Goal: Transaction & Acquisition: Book appointment/travel/reservation

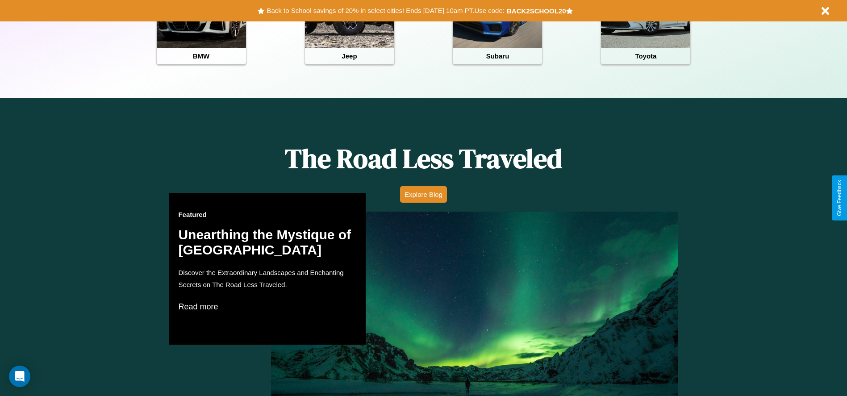
scroll to position [510, 0]
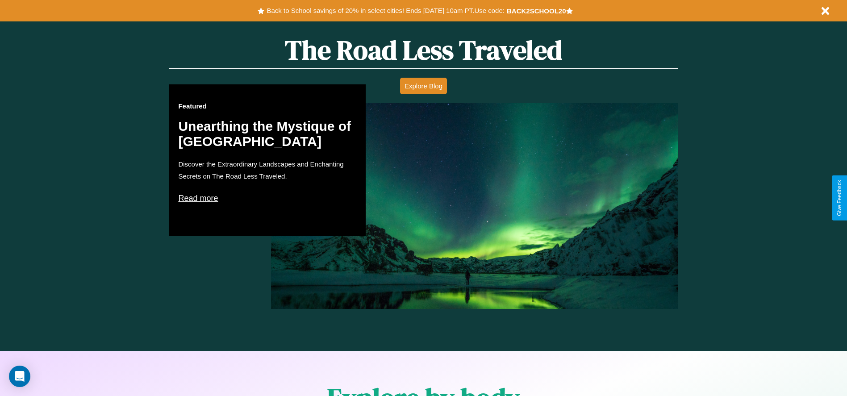
click at [267, 198] on p "Read more" at bounding box center [267, 198] width 179 height 14
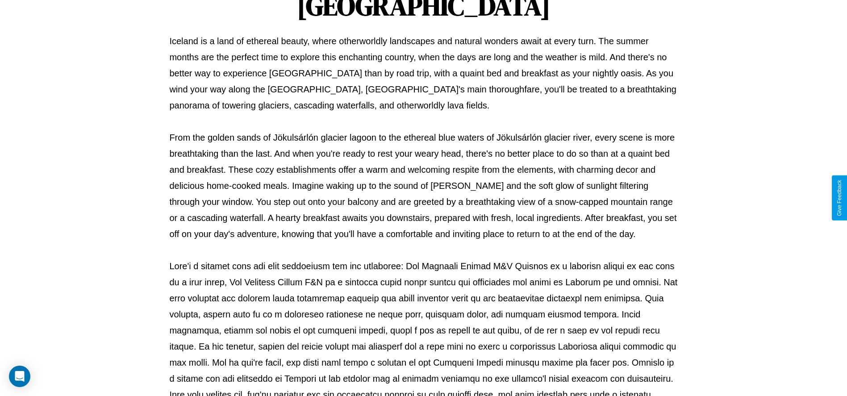
scroll to position [296, 0]
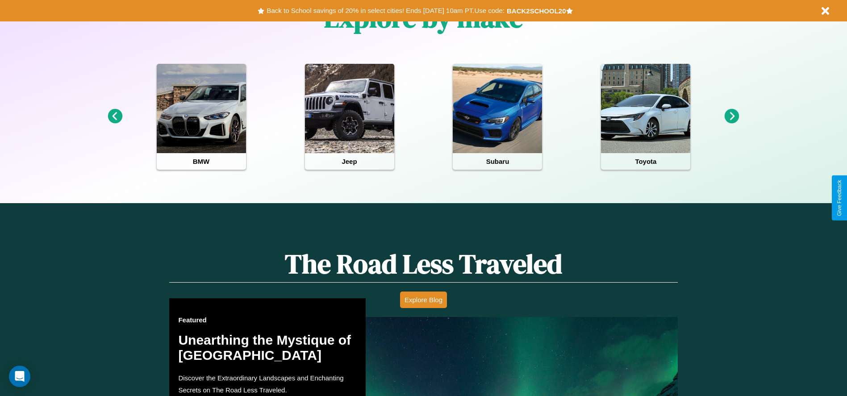
scroll to position [531, 0]
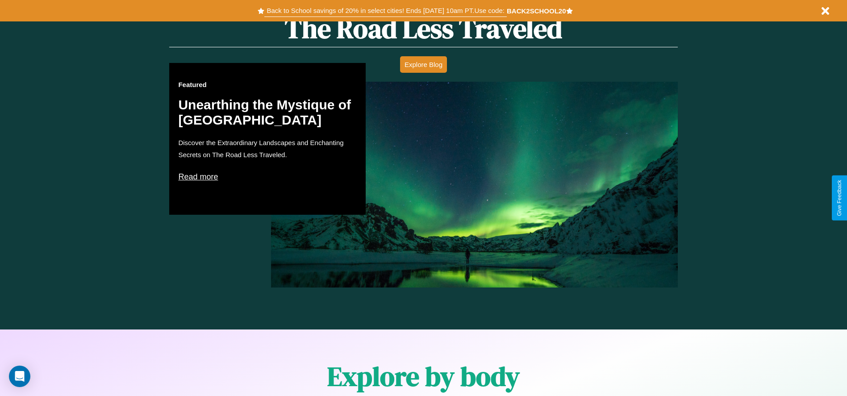
click at [385, 11] on button "Back to School savings of 20% in select cities! Ends [DATE] 10am PT. Use code:" at bounding box center [385, 10] width 242 height 12
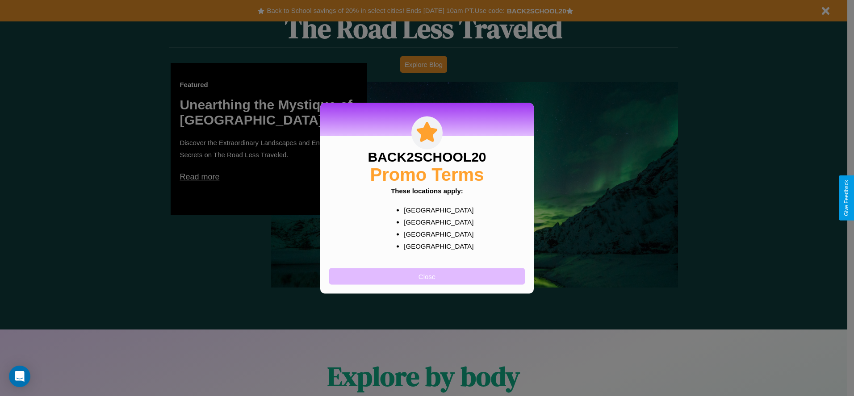
click at [427, 276] on button "Close" at bounding box center [427, 276] width 196 height 17
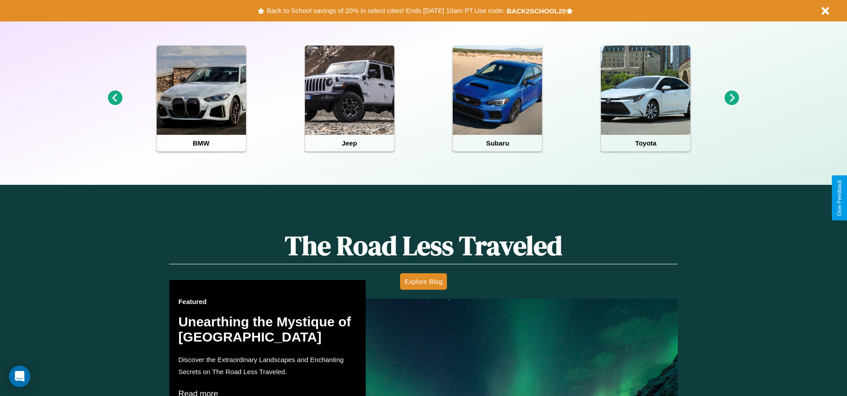
scroll to position [185, 0]
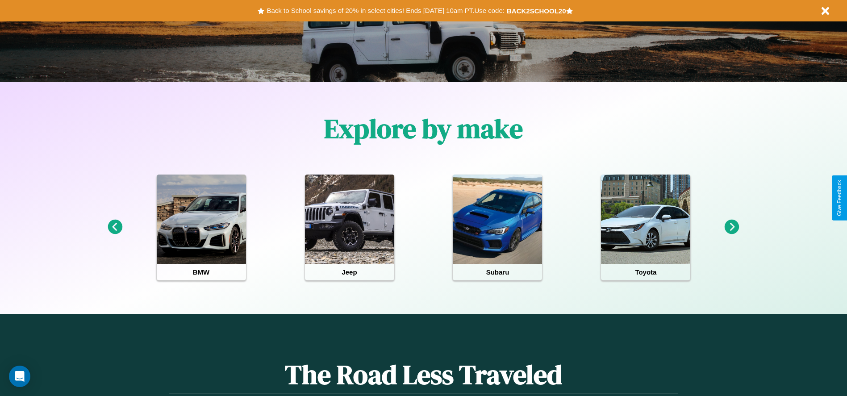
click at [732, 227] on icon at bounding box center [732, 227] width 15 height 15
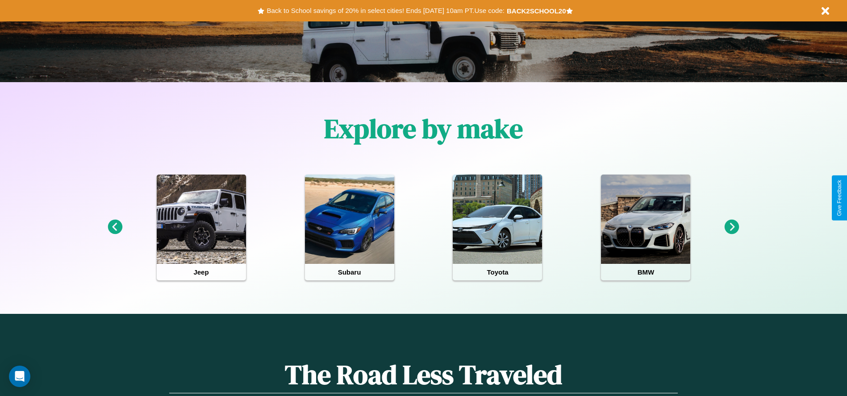
click at [115, 227] on icon at bounding box center [115, 227] width 15 height 15
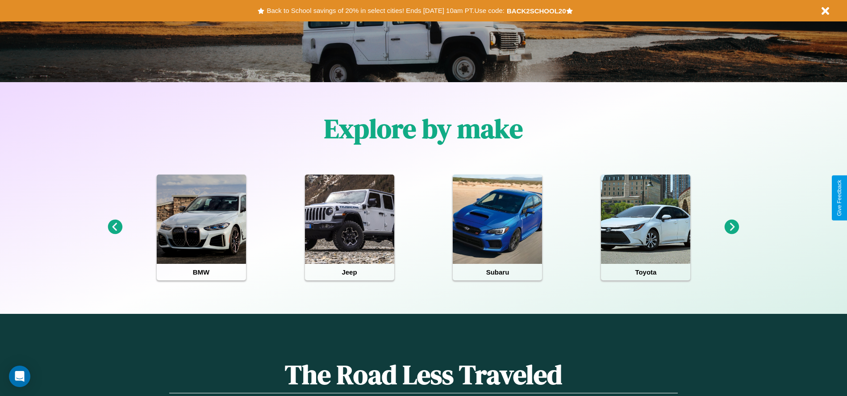
click at [732, 227] on icon at bounding box center [732, 227] width 15 height 15
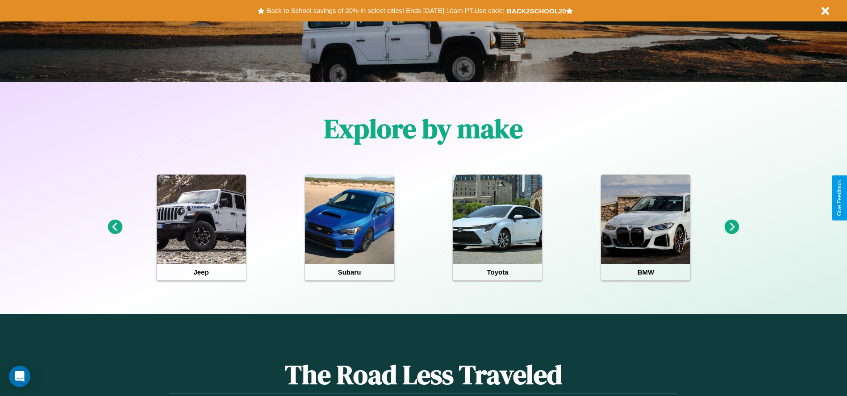
click at [732, 227] on icon at bounding box center [732, 227] width 15 height 15
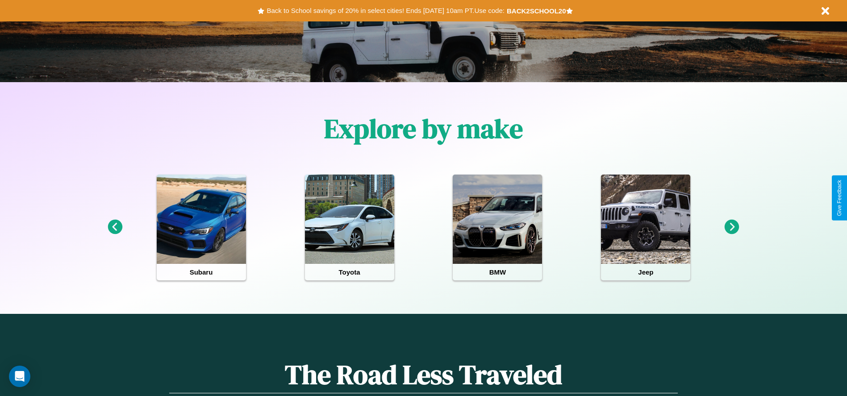
click at [732, 227] on icon at bounding box center [732, 227] width 15 height 15
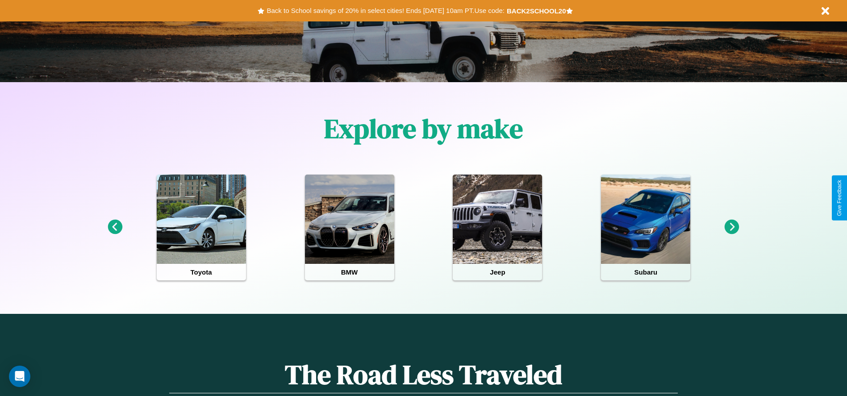
click at [115, 227] on icon at bounding box center [115, 227] width 15 height 15
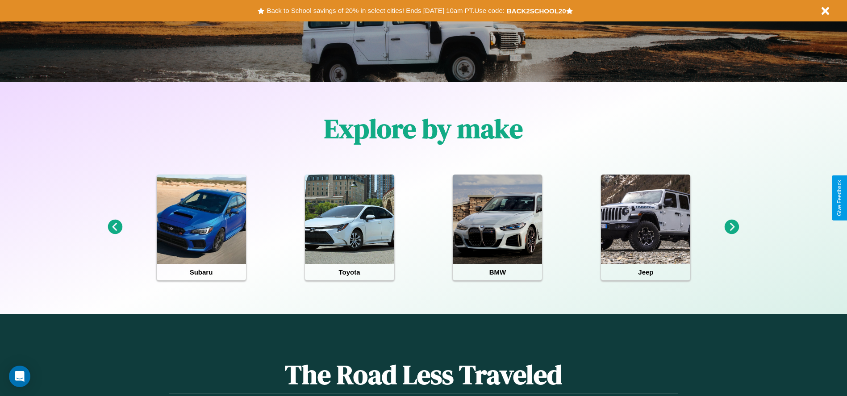
click at [732, 227] on icon at bounding box center [732, 227] width 15 height 15
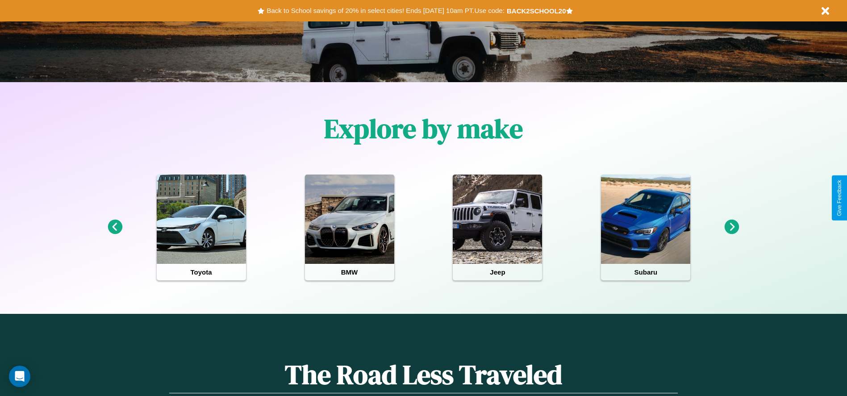
click at [732, 227] on icon at bounding box center [732, 227] width 15 height 15
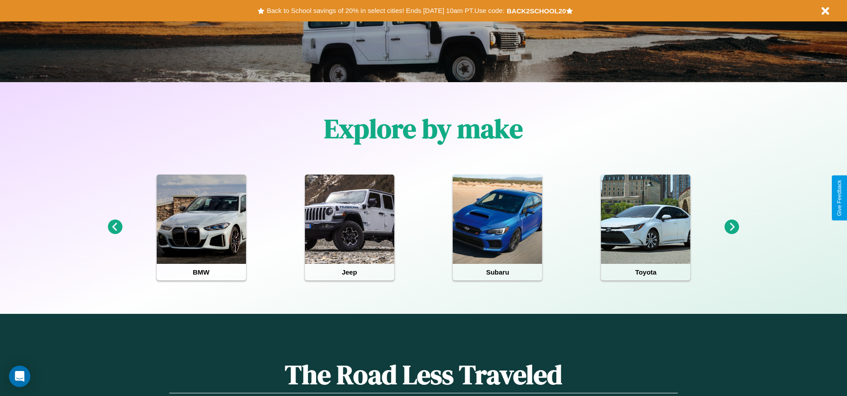
click at [732, 227] on icon at bounding box center [732, 227] width 15 height 15
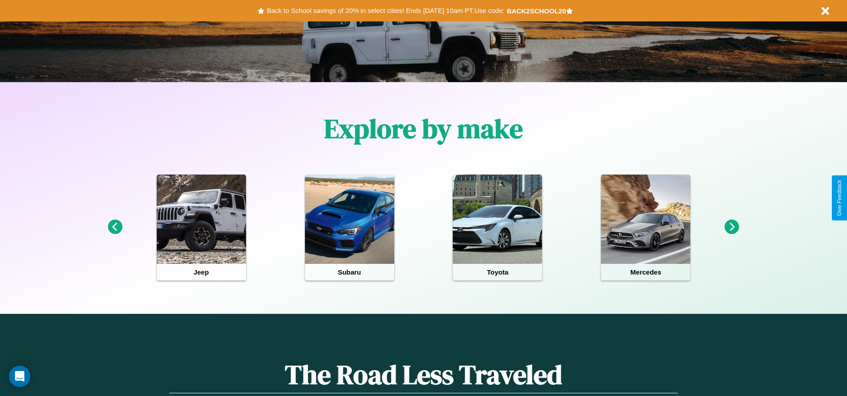
click at [732, 227] on icon at bounding box center [732, 227] width 15 height 15
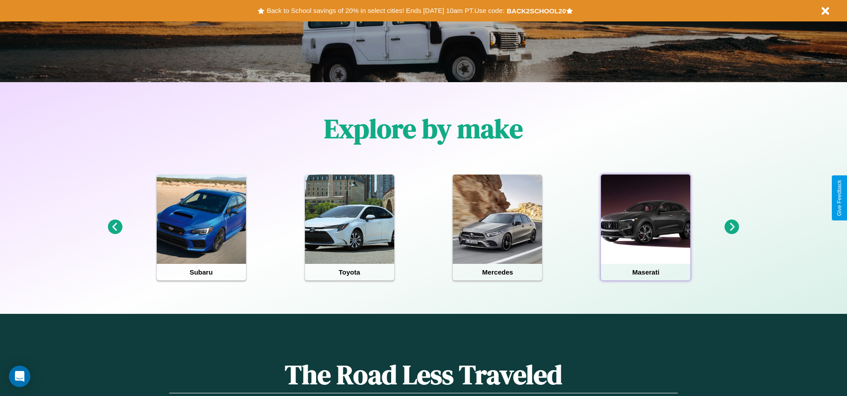
click at [645, 227] on div at bounding box center [645, 219] width 89 height 89
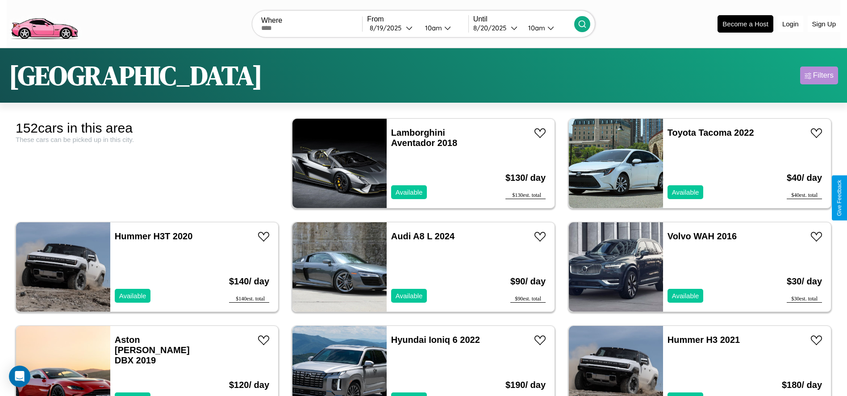
click at [819, 75] on div "Filters" at bounding box center [823, 75] width 21 height 9
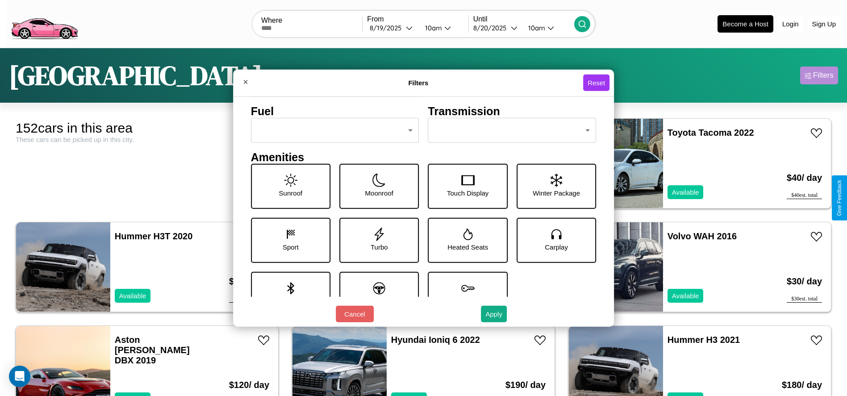
scroll to position [124, 0]
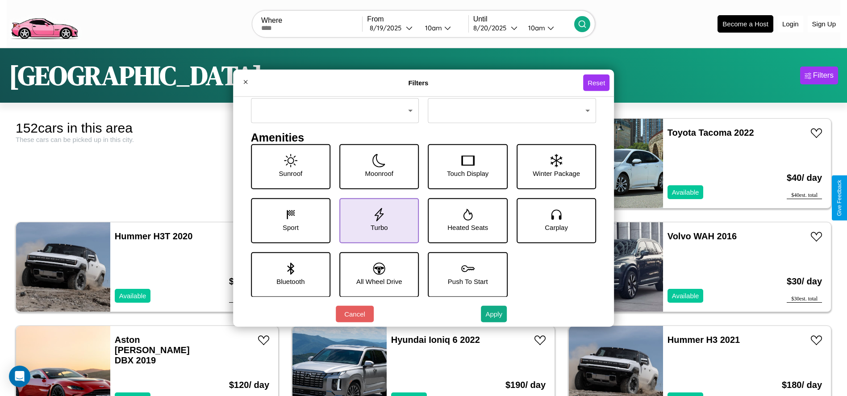
click at [376, 220] on icon at bounding box center [378, 214] width 13 height 13
click at [288, 220] on icon at bounding box center [290, 214] width 13 height 13
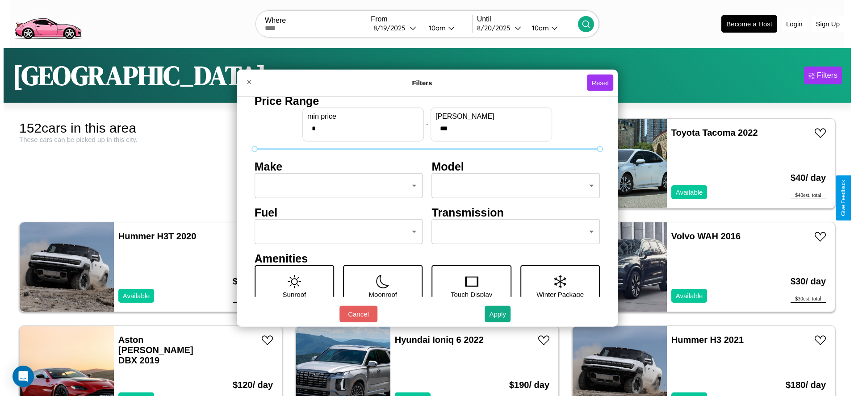
scroll to position [0, 0]
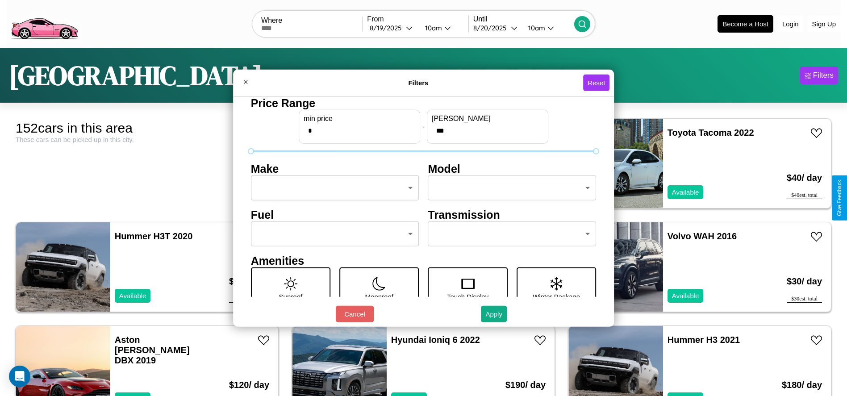
click at [332, 188] on body "CarGo Where From [DATE] 10am Until [DATE] 10am Become a Host Login Sign Up [GEO…" at bounding box center [423, 225] width 847 height 451
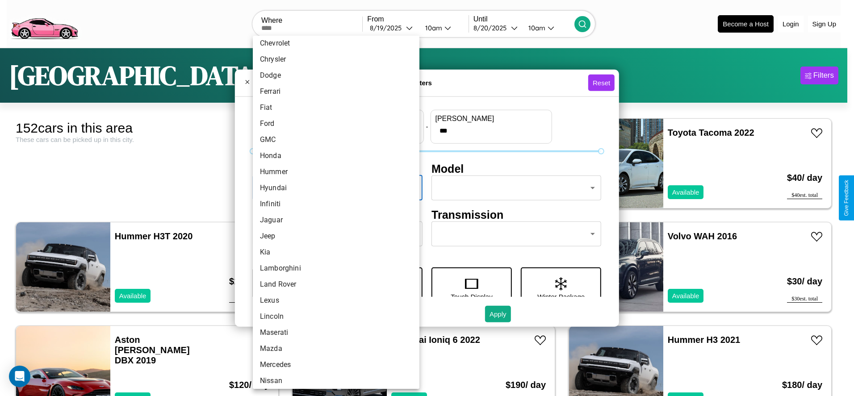
scroll to position [189, 0]
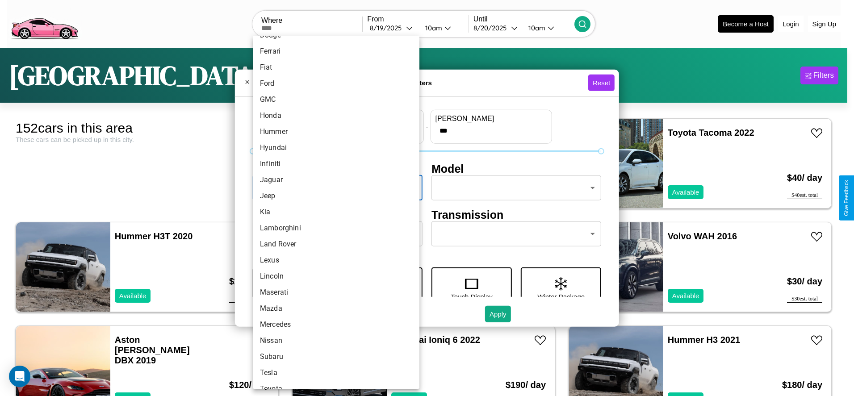
click at [333, 212] on li "Kia" at bounding box center [336, 212] width 167 height 16
type input "***"
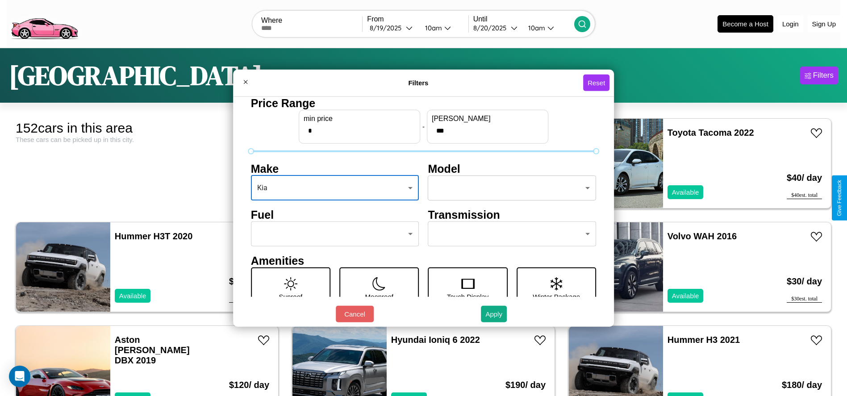
click at [508, 188] on body "CarGo Where From [DATE] 10am Until [DATE] 10am Become a Host Login Sign Up [GEO…" at bounding box center [423, 225] width 847 height 451
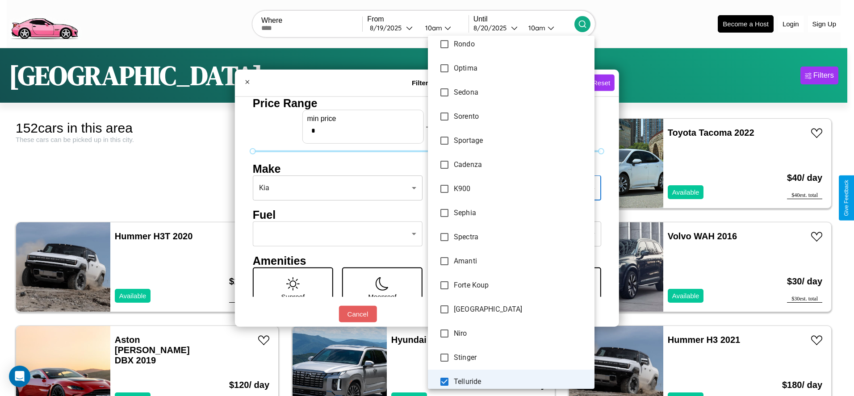
scroll to position [0, 0]
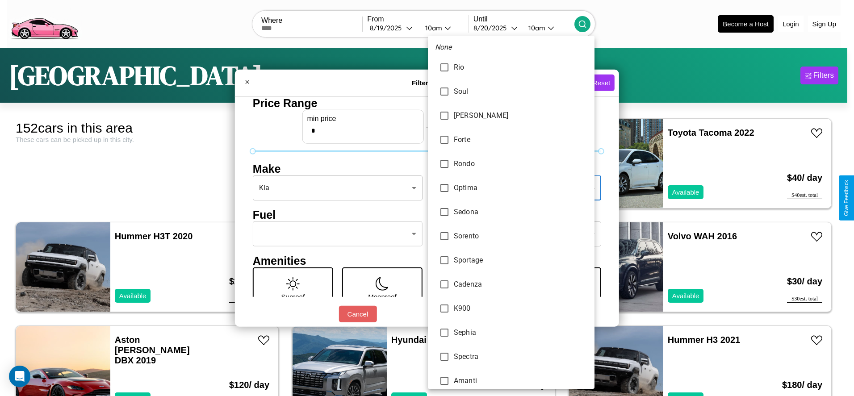
type input "**********"
click at [427, 198] on div at bounding box center [427, 198] width 854 height 396
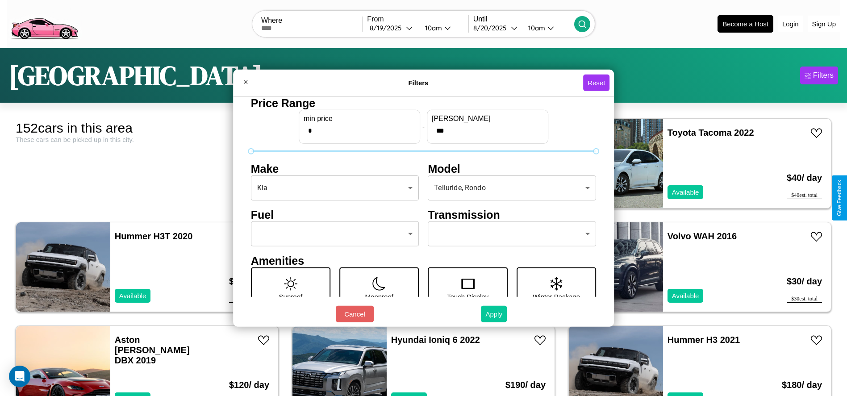
click at [494, 314] on button "Apply" at bounding box center [494, 314] width 26 height 17
